Goal: Information Seeking & Learning: Learn about a topic

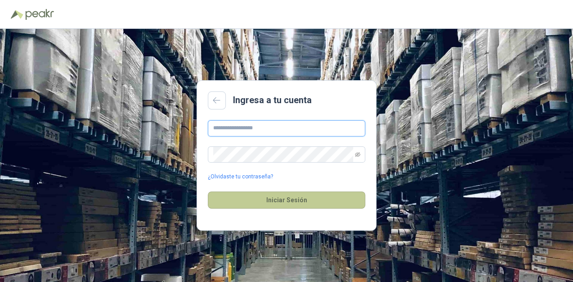
type input "**********"
click at [266, 199] on button "Iniciar Sesión" at bounding box center [286, 199] width 157 height 17
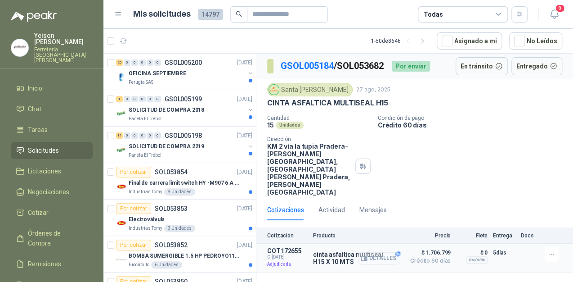
click at [384, 252] on button "Detalles" at bounding box center [379, 258] width 42 height 12
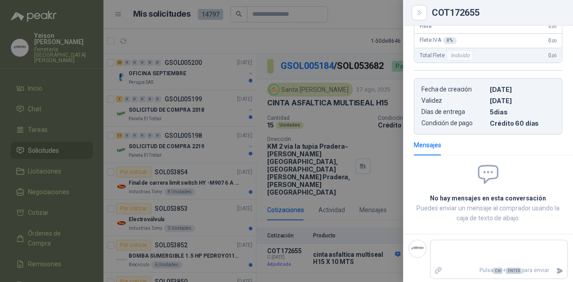
scroll to position [214, 0]
click at [364, 126] on div at bounding box center [286, 141] width 573 height 282
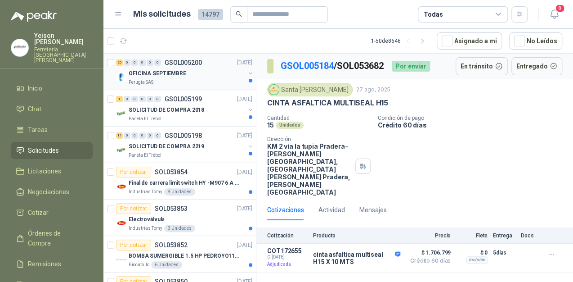
click at [185, 66] on div "20 0 0 0 0 0 GSOL005200 [DATE]" at bounding box center [185, 62] width 138 height 11
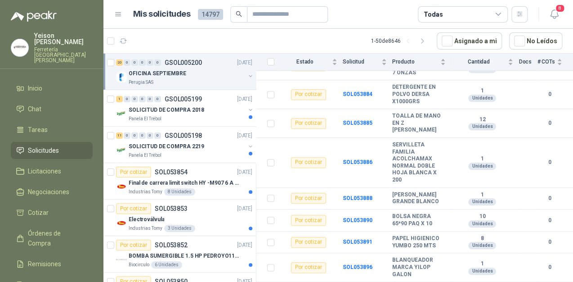
scroll to position [421, 0]
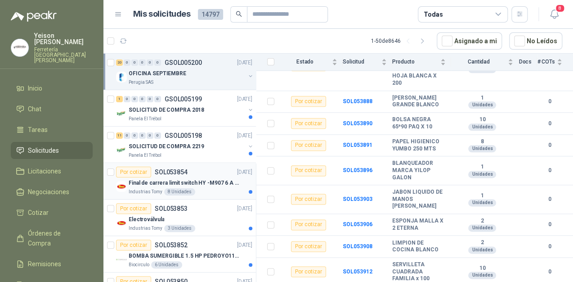
click at [191, 180] on p "Final de carrera limit switch HY -M907 6 A - 250 V a.c" at bounding box center [185, 183] width 112 height 9
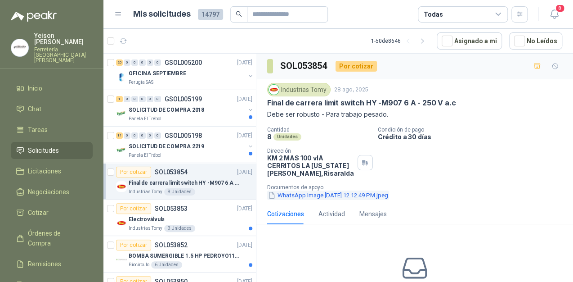
click at [312, 196] on button "WhatsApp Image [DATE] 12.12.49 PM.jpeg" at bounding box center [328, 194] width 122 height 9
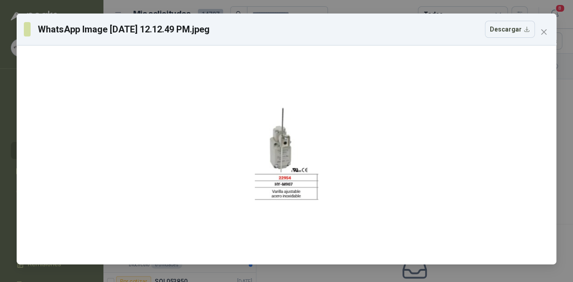
click at [542, 32] on icon "close" at bounding box center [543, 31] width 7 height 7
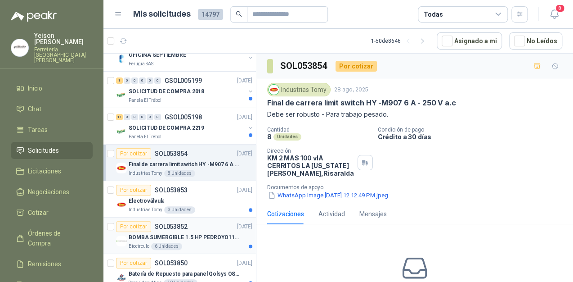
scroll to position [36, 0]
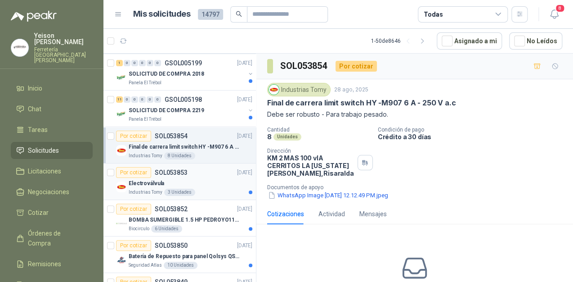
click at [192, 191] on div "3 Unidades" at bounding box center [179, 192] width 31 height 7
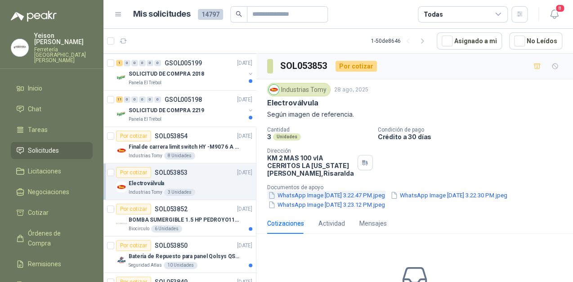
click at [359, 193] on button "WhatsApp Image [DATE] 3.22.47 PM.jpeg" at bounding box center [326, 194] width 119 height 9
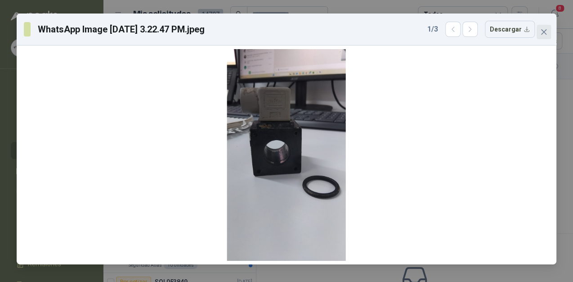
click at [549, 33] on span "Close" at bounding box center [544, 31] width 14 height 7
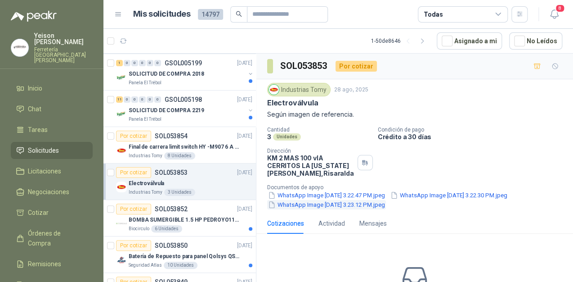
click at [324, 205] on button "WhatsApp Image [DATE] 3.23.12 PM.jpeg" at bounding box center [326, 204] width 119 height 9
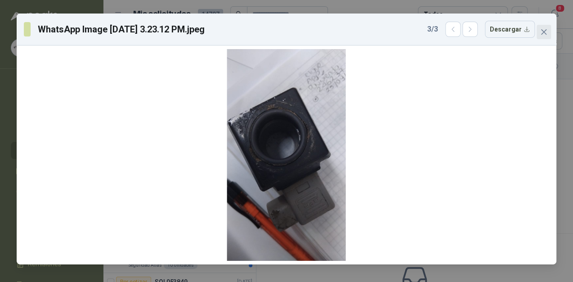
click at [549, 35] on span "Close" at bounding box center [544, 31] width 14 height 7
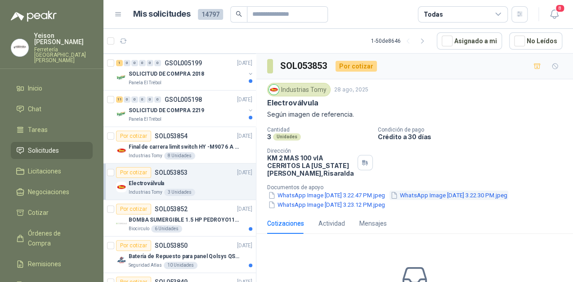
click at [437, 195] on button "WhatsApp Image [DATE] 3.22.30 PM.jpeg" at bounding box center [449, 194] width 119 height 9
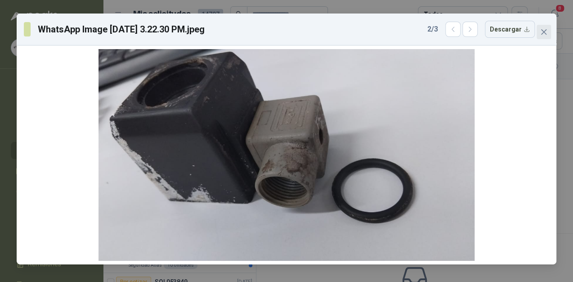
click at [540, 32] on icon "close" at bounding box center [543, 31] width 7 height 7
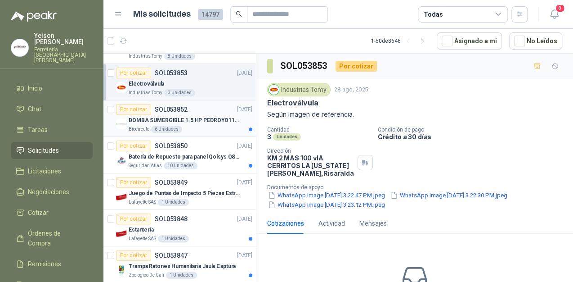
scroll to position [144, 0]
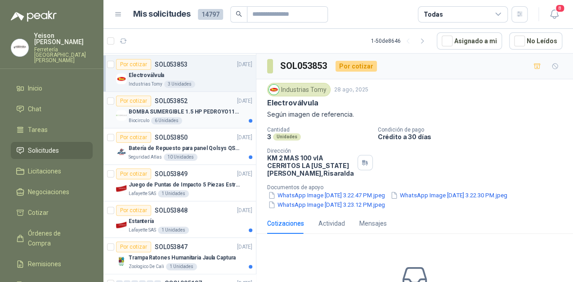
click at [193, 117] on div "Biocirculo 6 Unidades" at bounding box center [191, 120] width 124 height 7
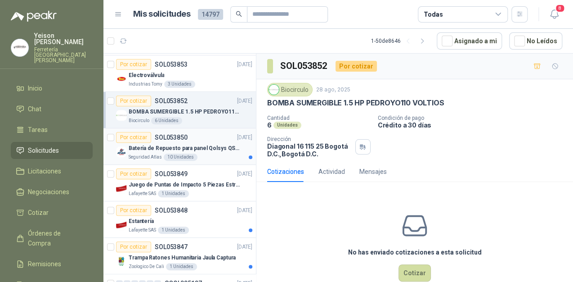
click at [191, 136] on div "Por cotizar SOL053850 [DATE]" at bounding box center [184, 137] width 136 height 11
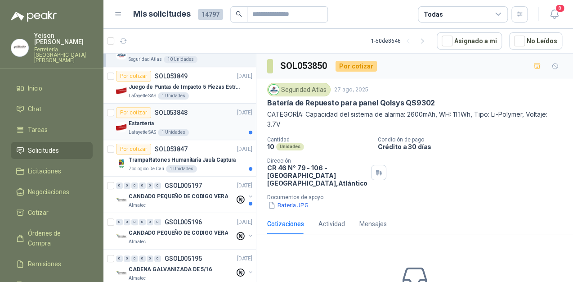
scroll to position [252, 0]
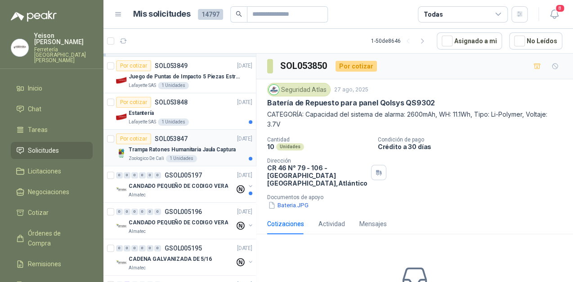
click at [205, 145] on p "Trampa Ratones Humanitaria Jaula Captura" at bounding box center [182, 149] width 107 height 9
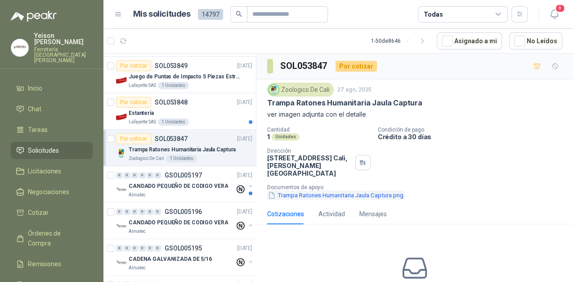
click at [333, 191] on button "Trampa Ratones Humanitaria Jaula Captura.png" at bounding box center [335, 194] width 137 height 9
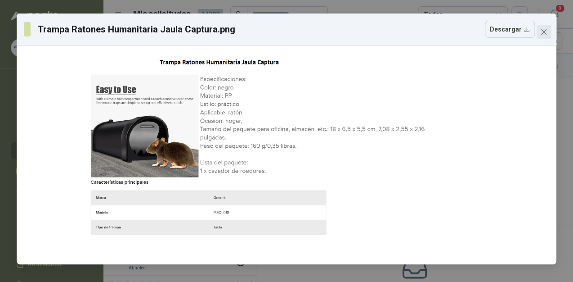
click at [544, 34] on icon "close" at bounding box center [543, 31] width 7 height 7
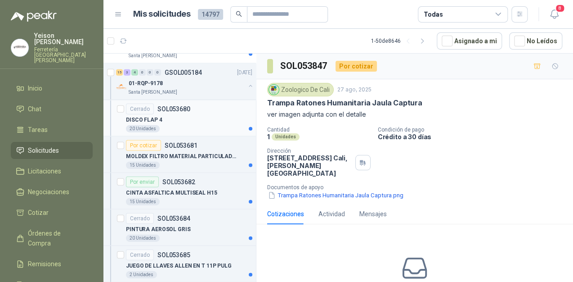
scroll to position [900, 0]
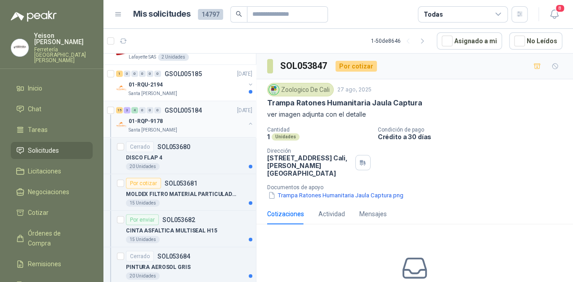
click at [139, 108] on div "15 3 4 0 0 0" at bounding box center [138, 110] width 45 height 6
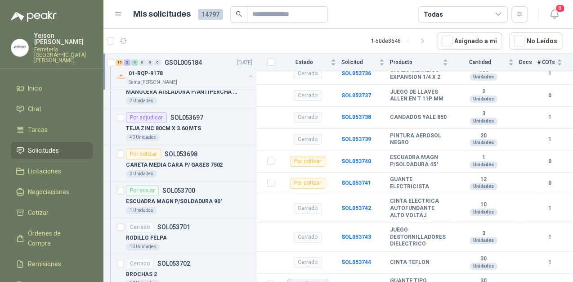
scroll to position [1512, 0]
click at [122, 39] on icon "button" at bounding box center [123, 41] width 7 height 4
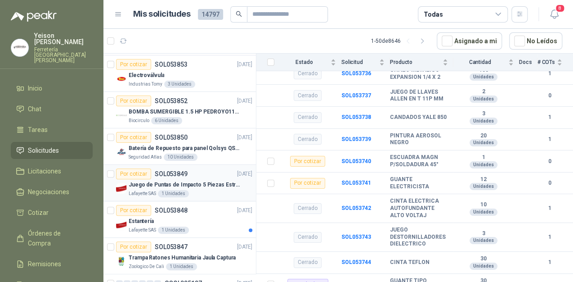
scroll to position [0, 0]
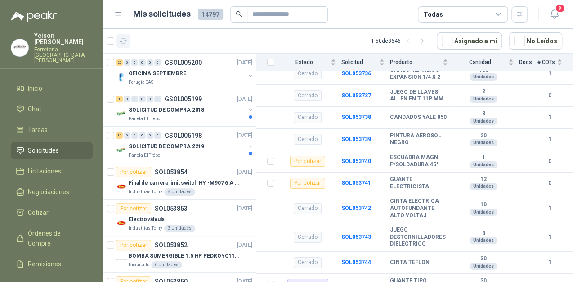
click at [122, 39] on icon "button" at bounding box center [123, 41] width 7 height 4
click at [146, 74] on p "OFICINA SEPTIEMBRE" at bounding box center [158, 73] width 58 height 9
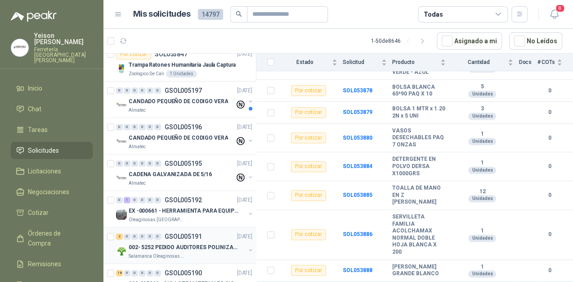
scroll to position [324, 0]
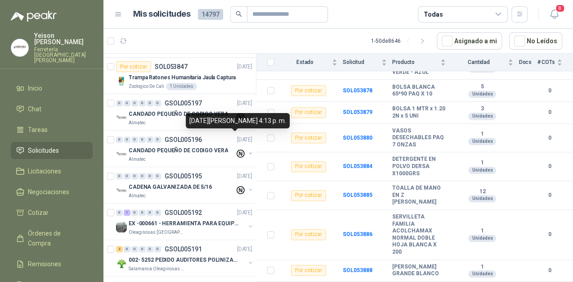
click at [211, 122] on div "[DATE][PERSON_NAME] 4:13 p. m." at bounding box center [238, 120] width 104 height 15
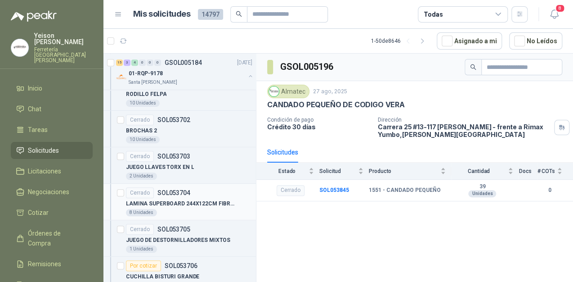
scroll to position [1512, 0]
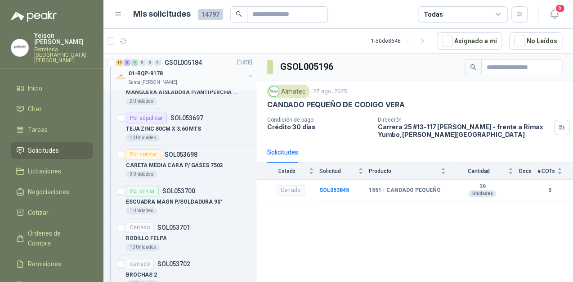
click at [247, 76] on div "15 3 4 0 0 0 GSOL005184 [DATE] 01-RQP-9178 [GEOGRAPHIC_DATA][PERSON_NAME]" at bounding box center [179, 72] width 153 height 36
click at [247, 76] on button "button" at bounding box center [250, 75] width 7 height 7
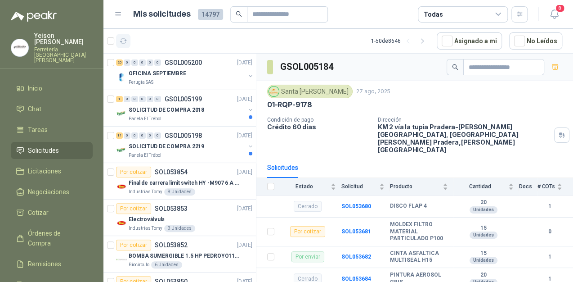
click at [124, 41] on icon "button" at bounding box center [124, 41] width 8 height 8
click at [125, 42] on icon "button" at bounding box center [124, 41] width 8 height 8
click at [165, 113] on div "SOLICITUD DE COMPRA 2018" at bounding box center [187, 109] width 117 height 11
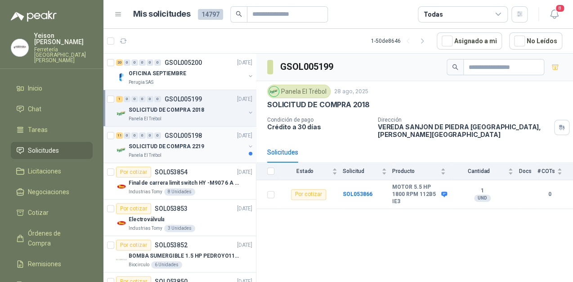
click at [167, 152] on div "Panela El Trébol" at bounding box center [187, 155] width 117 height 7
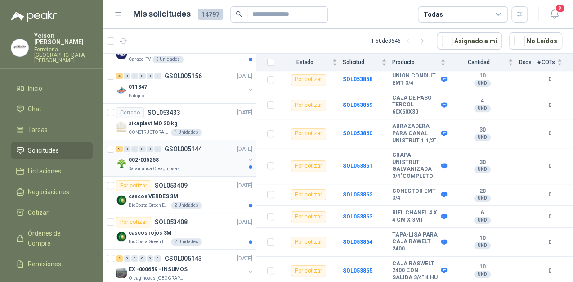
scroll to position [1440, 0]
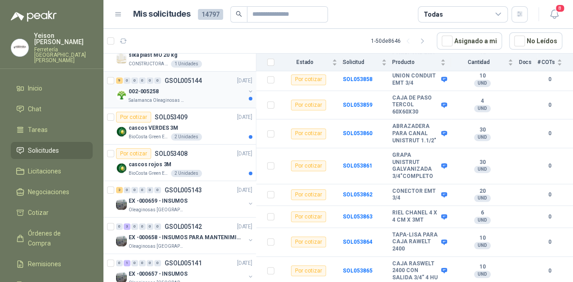
click at [166, 91] on div "002-005258" at bounding box center [187, 91] width 117 height 11
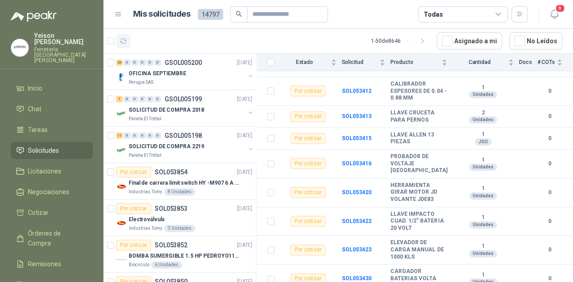
click at [123, 42] on icon "button" at bounding box center [124, 41] width 8 height 8
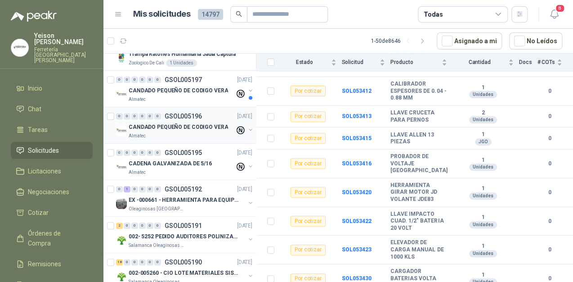
scroll to position [468, 0]
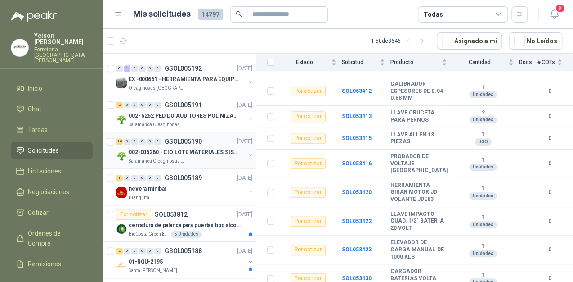
click at [175, 144] on div "18 0 0 0 0 0 GSOL005190 [DATE]" at bounding box center [185, 141] width 138 height 11
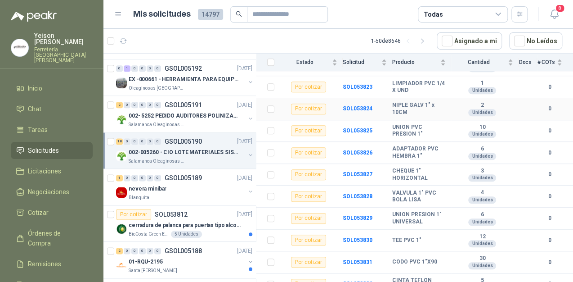
scroll to position [272, 0]
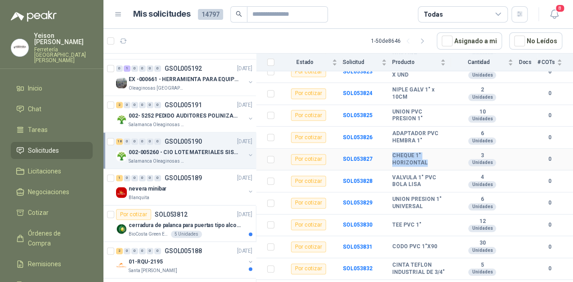
drag, startPoint x: 427, startPoint y: 167, endPoint x: 388, endPoint y: 159, distance: 40.0
click at [388, 159] on tr "Por cotizar SOL053827 CHEQUE 1" HORIZONTAL 3 Unidades 0" at bounding box center [414, 159] width 317 height 22
copy tr "CHEQUE 1" HORIZONTAL"
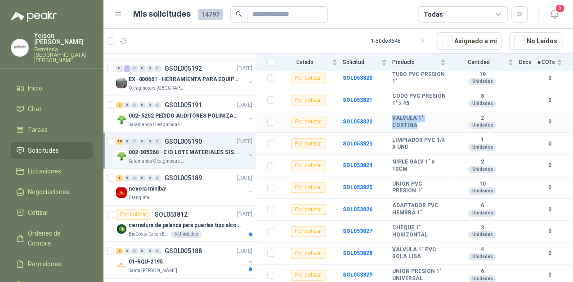
drag, startPoint x: 418, startPoint y: 129, endPoint x: 389, endPoint y: 124, distance: 29.1
click at [389, 124] on tr "Por cotizar SOL053822 VALVULA 1" CORTINA 2 Unidades 0" at bounding box center [414, 122] width 317 height 22
copy tr "VALVULA 1" CORTINA"
